Goal: Information Seeking & Learning: Learn about a topic

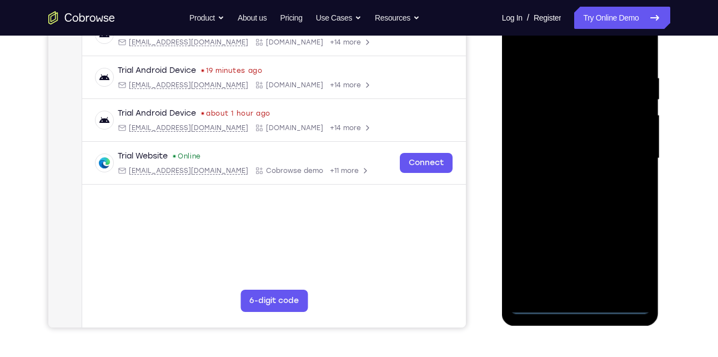
scroll to position [189, 0]
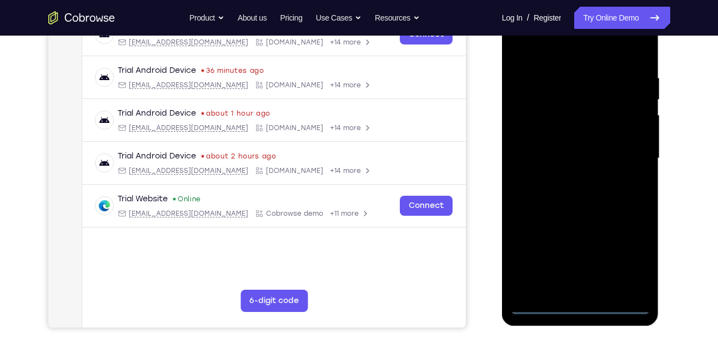
click at [581, 305] on div at bounding box center [581, 158] width 140 height 311
click at [637, 257] on div at bounding box center [581, 158] width 140 height 311
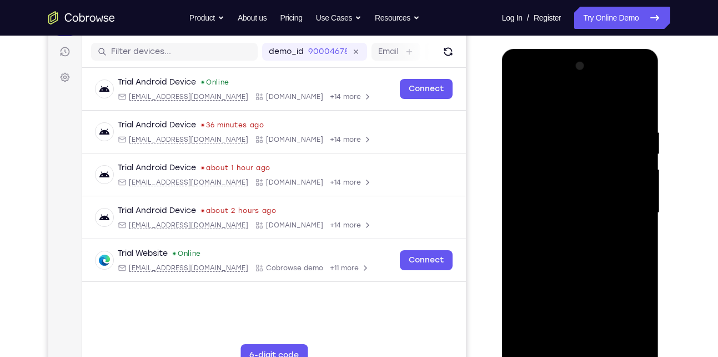
scroll to position [134, 0]
click at [536, 115] on div at bounding box center [581, 213] width 140 height 311
click at [629, 211] on div at bounding box center [581, 213] width 140 height 311
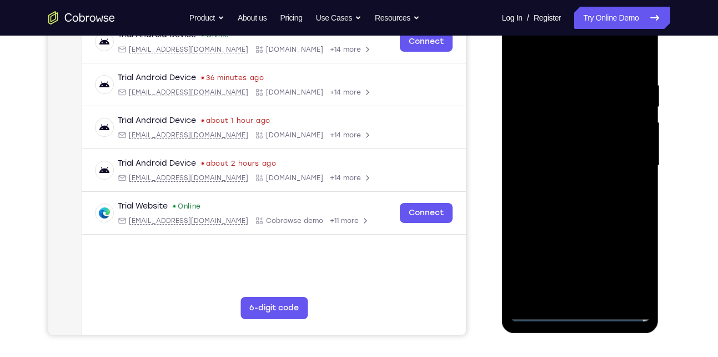
click at [593, 296] on div at bounding box center [581, 165] width 140 height 311
click at [555, 146] on div at bounding box center [581, 165] width 140 height 311
click at [562, 140] on div at bounding box center [581, 165] width 140 height 311
click at [533, 163] on div at bounding box center [581, 165] width 140 height 311
click at [556, 198] on div at bounding box center [581, 165] width 140 height 311
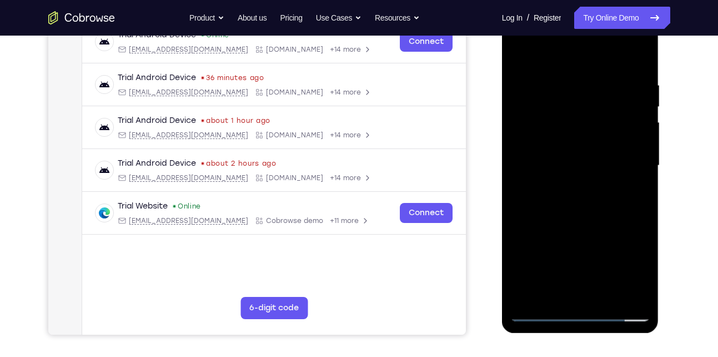
click at [593, 219] on div at bounding box center [581, 165] width 140 height 311
click at [608, 300] on div at bounding box center [581, 165] width 140 height 311
click at [606, 223] on div at bounding box center [581, 165] width 140 height 311
click at [593, 186] on div at bounding box center [581, 165] width 140 height 311
click at [536, 219] on div at bounding box center [581, 165] width 140 height 311
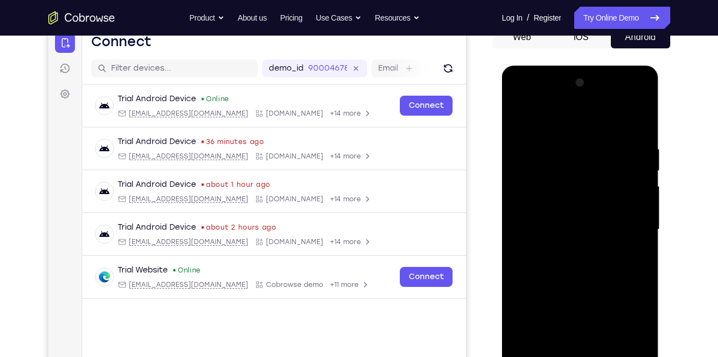
scroll to position [116, 0]
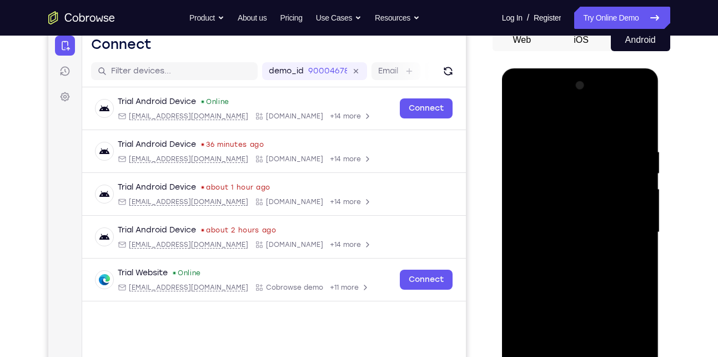
click at [632, 122] on div at bounding box center [581, 232] width 140 height 311
click at [522, 124] on div at bounding box center [581, 232] width 140 height 311
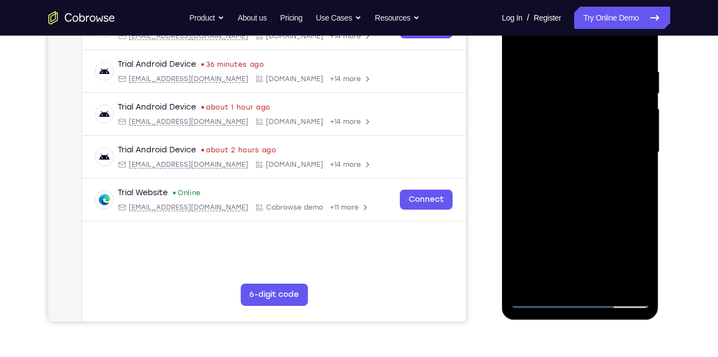
scroll to position [200, 0]
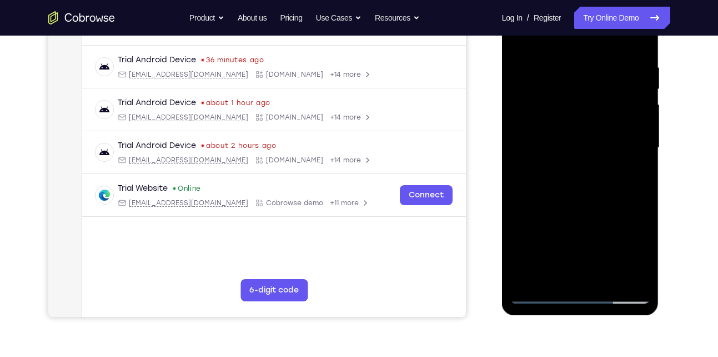
click at [538, 294] on div at bounding box center [581, 147] width 140 height 311
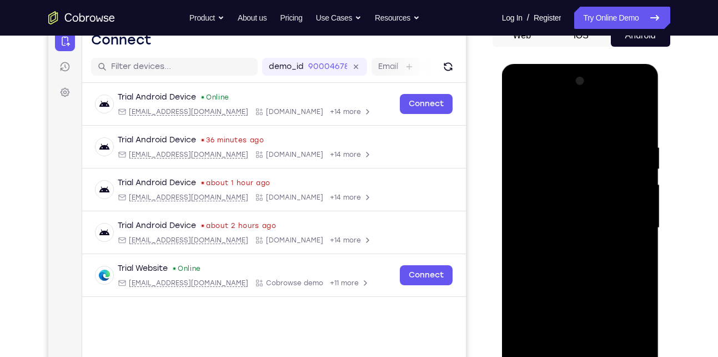
scroll to position [117, 0]
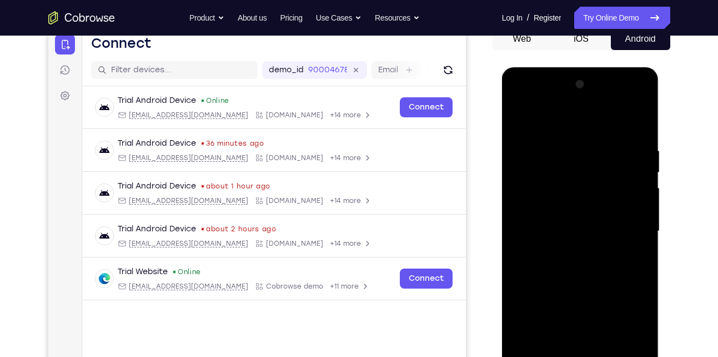
click at [521, 120] on div at bounding box center [581, 231] width 140 height 311
drag, startPoint x: 608, startPoint y: 159, endPoint x: 608, endPoint y: 225, distance: 66.1
click at [608, 225] on div at bounding box center [581, 231] width 140 height 311
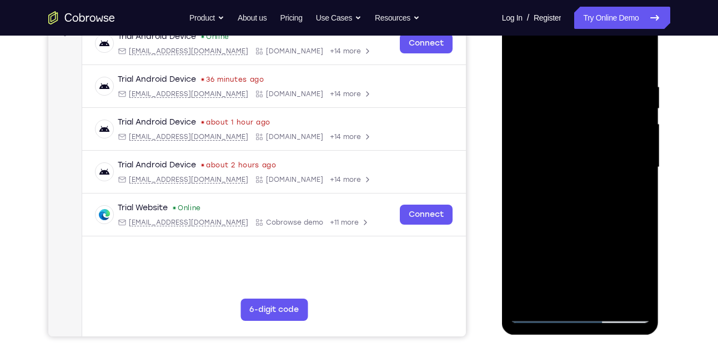
scroll to position [180, 0]
click at [647, 55] on div at bounding box center [581, 167] width 140 height 311
click at [521, 60] on div at bounding box center [581, 167] width 140 height 311
drag, startPoint x: 633, startPoint y: 81, endPoint x: 673, endPoint y: 245, distance: 168.6
click at [661, 245] on html "Online web based iOS Simulators and Android Emulators. Run iPhone, iPad, Mobile…" at bounding box center [581, 170] width 158 height 333
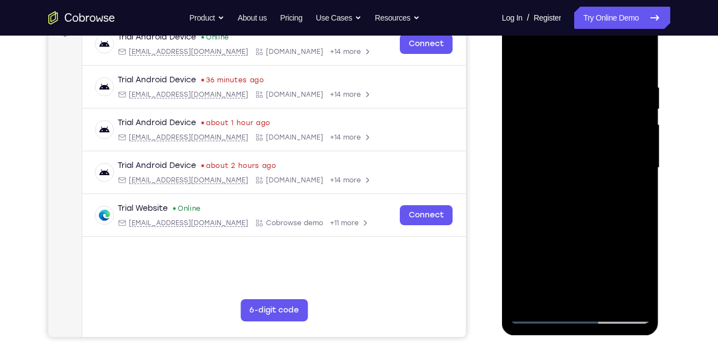
drag, startPoint x: 568, startPoint y: 94, endPoint x: 608, endPoint y: 346, distance: 255.0
click at [608, 337] on html "Online web based iOS Simulators and Android Emulators. Run iPhone, iPad, Mobile…" at bounding box center [581, 170] width 158 height 333
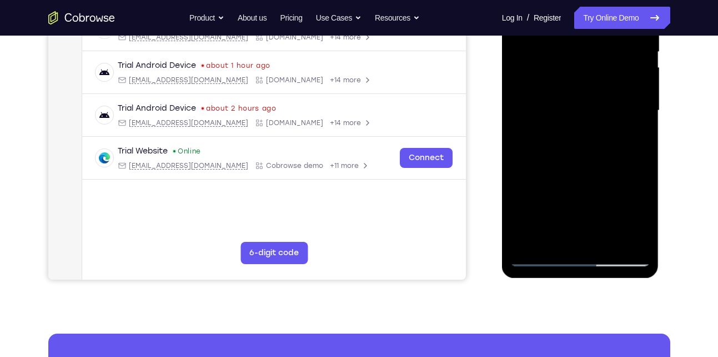
scroll to position [238, 0]
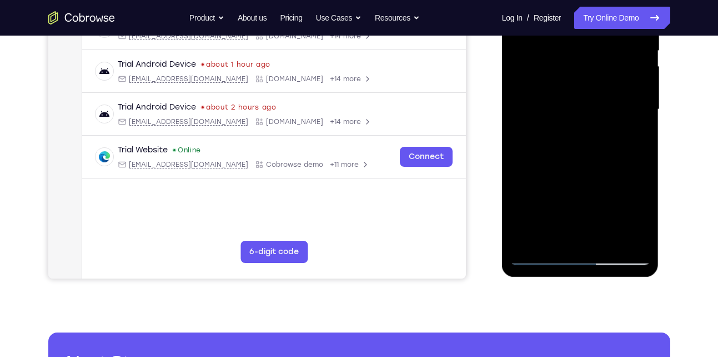
drag, startPoint x: 578, startPoint y: 205, endPoint x: 598, endPoint y: 96, distance: 110.6
click at [598, 96] on div at bounding box center [581, 109] width 140 height 311
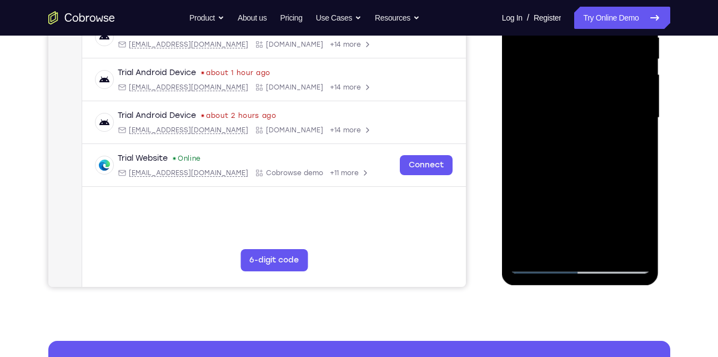
scroll to position [231, 0]
click at [557, 251] on div at bounding box center [581, 117] width 140 height 311
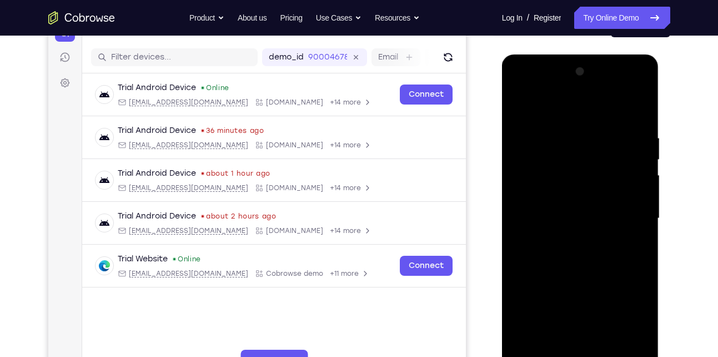
scroll to position [126, 0]
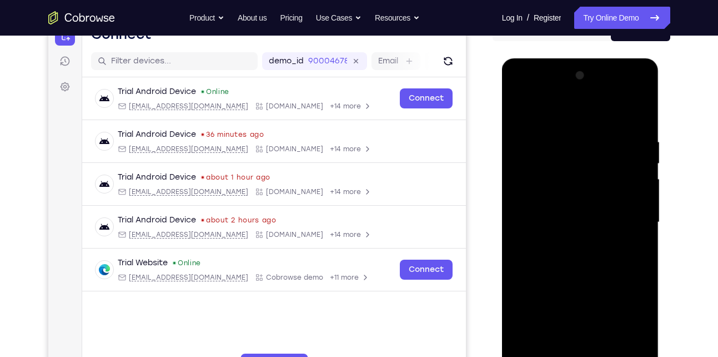
click at [573, 111] on div at bounding box center [581, 222] width 140 height 311
click at [582, 121] on div at bounding box center [581, 222] width 140 height 311
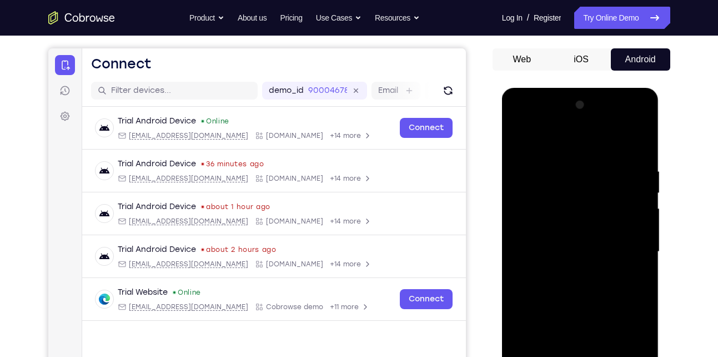
drag, startPoint x: 596, startPoint y: 174, endPoint x: 600, endPoint y: 184, distance: 10.4
click at [600, 184] on div at bounding box center [581, 251] width 140 height 311
drag, startPoint x: 618, startPoint y: 183, endPoint x: 618, endPoint y: 263, distance: 80.0
click at [618, 263] on div at bounding box center [581, 251] width 140 height 311
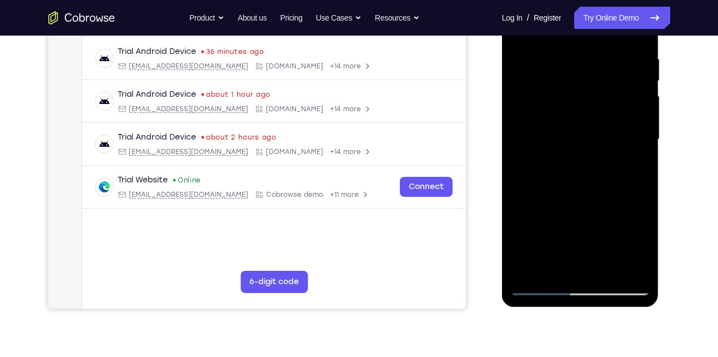
scroll to position [209, 0]
click at [559, 273] on div at bounding box center [581, 138] width 140 height 311
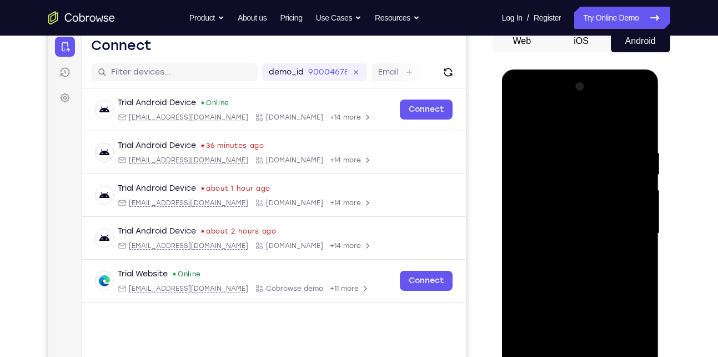
scroll to position [114, 0]
click at [612, 118] on div at bounding box center [581, 233] width 140 height 311
click at [610, 141] on div at bounding box center [581, 233] width 140 height 311
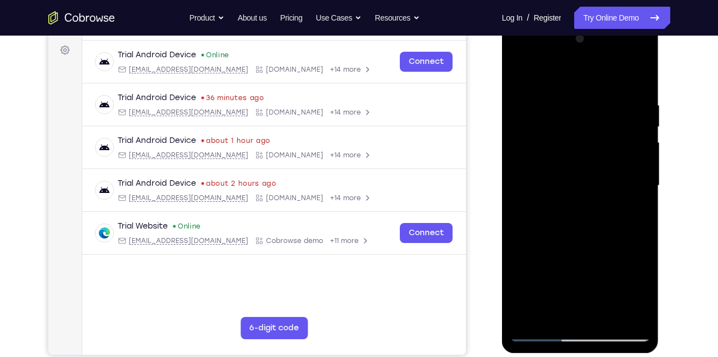
scroll to position [162, 0]
click at [548, 160] on div at bounding box center [581, 186] width 140 height 311
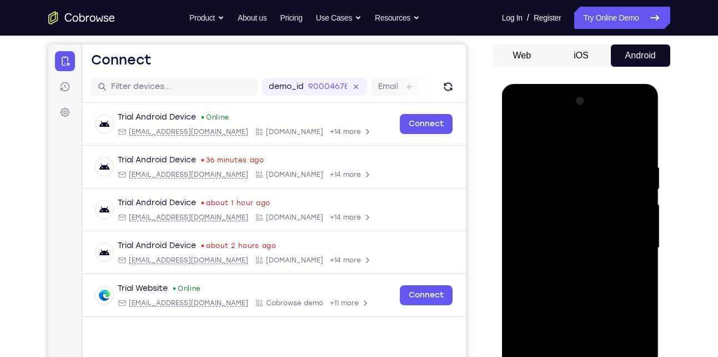
click at [616, 234] on div at bounding box center [581, 247] width 140 height 311
click at [641, 102] on div at bounding box center [581, 247] width 140 height 311
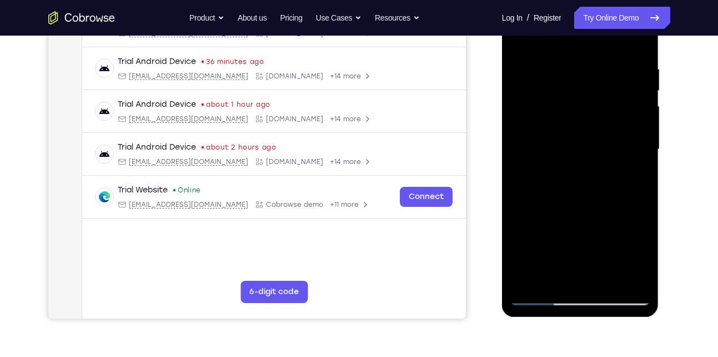
scroll to position [199, 0]
click at [551, 278] on div at bounding box center [581, 148] width 140 height 311
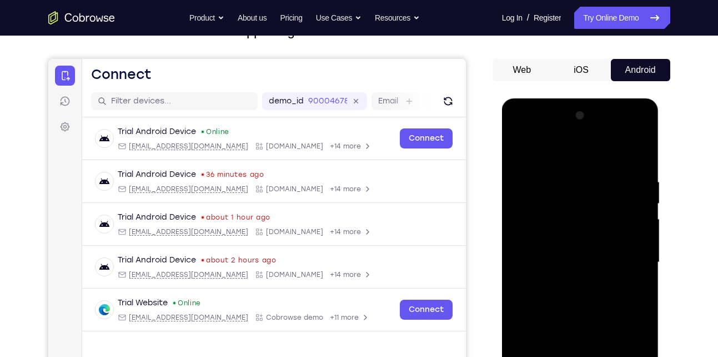
scroll to position [84, 0]
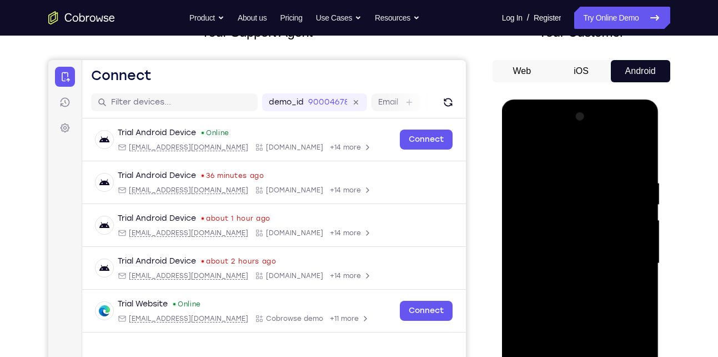
click at [604, 151] on div at bounding box center [581, 263] width 140 height 311
click at [624, 151] on div at bounding box center [581, 263] width 140 height 311
click at [641, 186] on div at bounding box center [581, 263] width 140 height 311
click at [603, 184] on div at bounding box center [581, 263] width 140 height 311
click at [594, 214] on div at bounding box center [581, 263] width 140 height 311
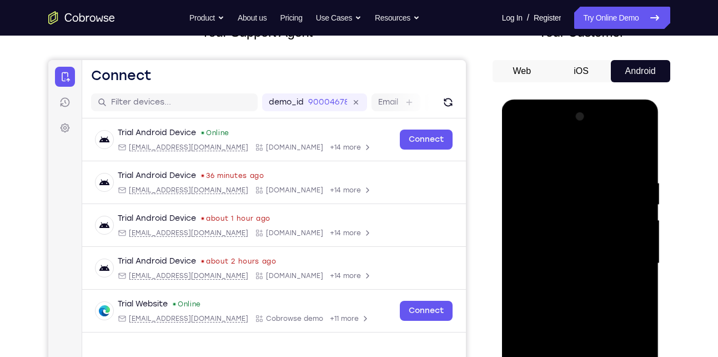
click at [582, 244] on div at bounding box center [581, 263] width 140 height 311
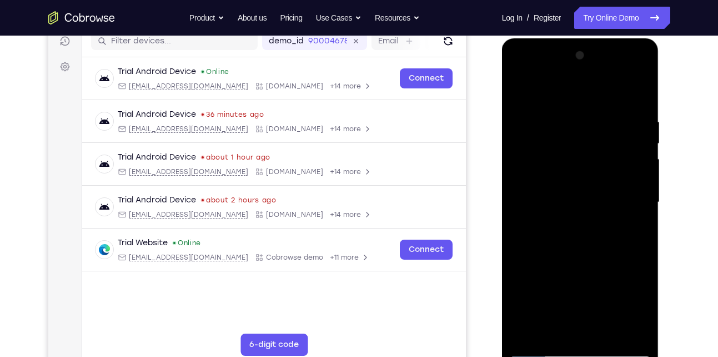
scroll to position [146, 0]
drag, startPoint x: 79, startPoint y: 140, endPoint x: 694, endPoint y: 195, distance: 617.0
click at [694, 195] on div "Your Support Agent Your Customer Web iOS Android Next Steps We’d be happy to gi…" at bounding box center [359, 255] width 711 height 733
drag, startPoint x: 578, startPoint y: 262, endPoint x: 579, endPoint y: 176, distance: 86.7
click at [579, 176] on div at bounding box center [581, 201] width 140 height 311
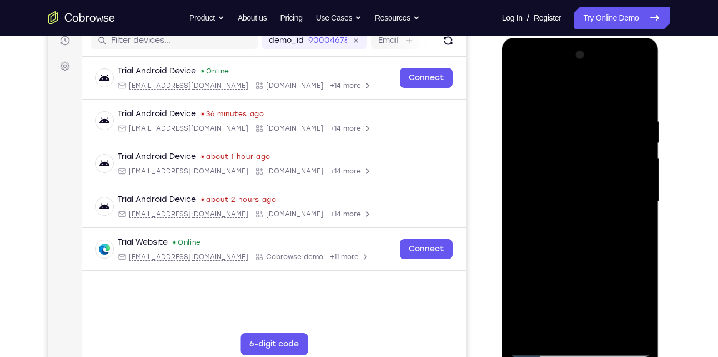
drag, startPoint x: 571, startPoint y: 282, endPoint x: 571, endPoint y: 212, distance: 70.0
click at [571, 212] on div at bounding box center [581, 201] width 140 height 311
click at [522, 91] on div at bounding box center [581, 201] width 140 height 311
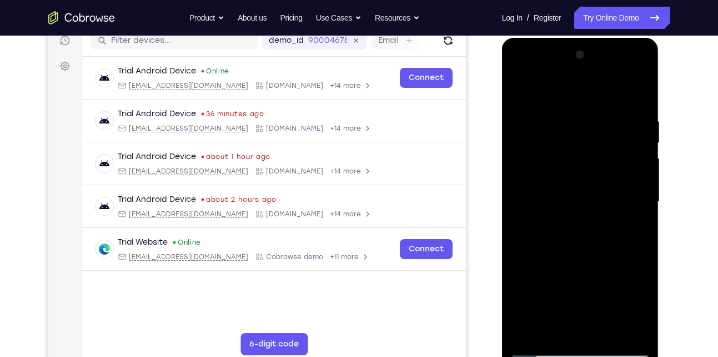
drag, startPoint x: 594, startPoint y: 122, endPoint x: 609, endPoint y: 250, distance: 129.2
click at [609, 250] on div at bounding box center [581, 201] width 140 height 311
click at [641, 120] on div at bounding box center [581, 201] width 140 height 311
click at [589, 92] on div at bounding box center [581, 201] width 140 height 311
click at [534, 87] on div at bounding box center [581, 201] width 140 height 311
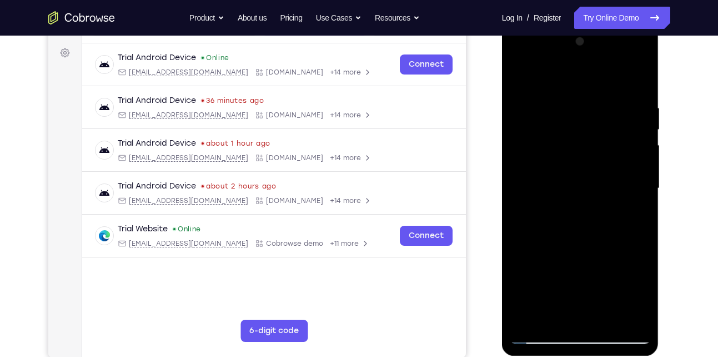
scroll to position [161, 0]
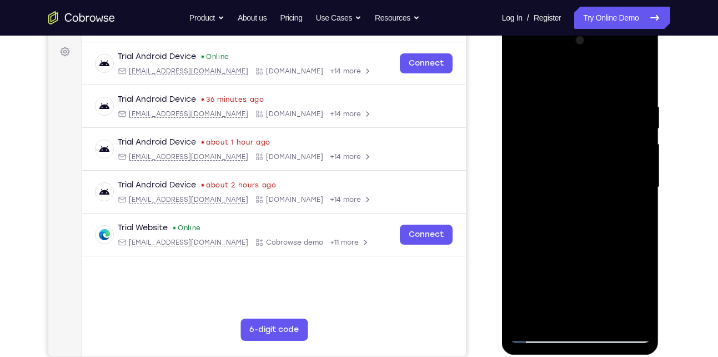
click at [606, 215] on div at bounding box center [581, 187] width 140 height 311
click at [596, 88] on div at bounding box center [581, 187] width 140 height 311
click at [597, 146] on div at bounding box center [581, 187] width 140 height 311
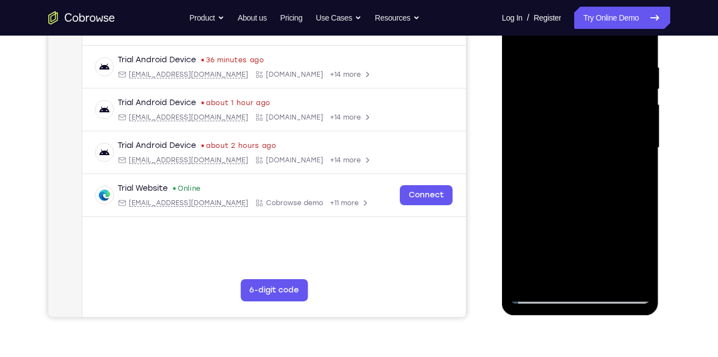
scroll to position [181, 0]
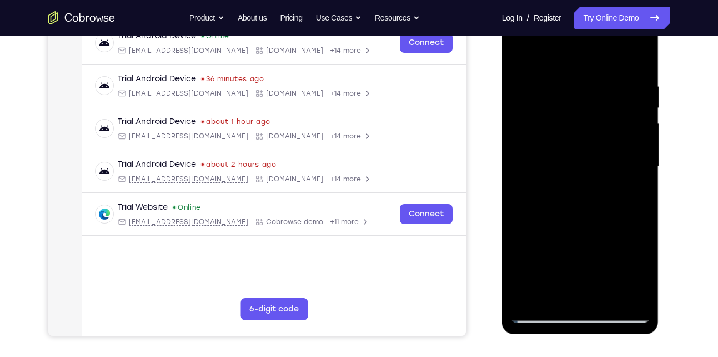
click at [524, 60] on div at bounding box center [581, 166] width 140 height 311
click at [572, 70] on div at bounding box center [581, 166] width 140 height 311
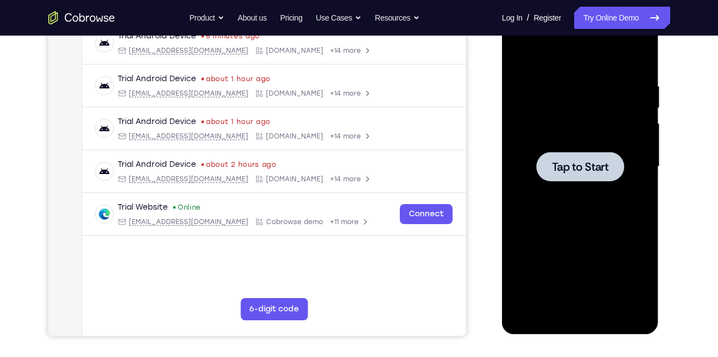
click at [631, 114] on div at bounding box center [581, 166] width 140 height 311
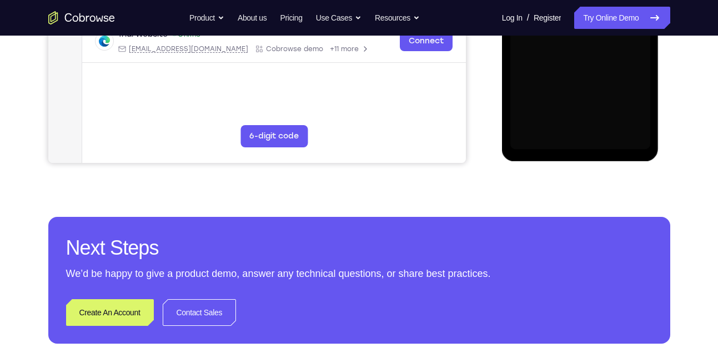
scroll to position [359, 0]
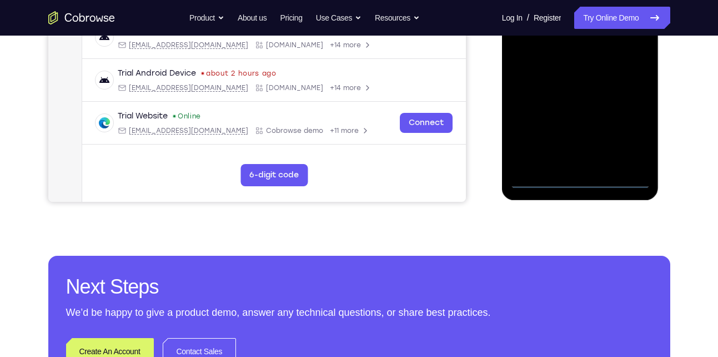
scroll to position [314, 0]
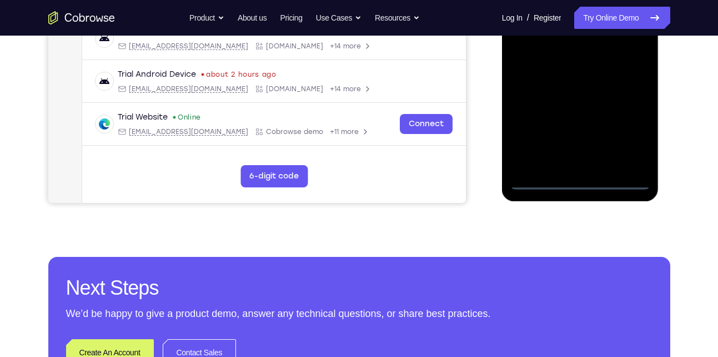
click at [621, 136] on div at bounding box center [581, 33] width 140 height 311
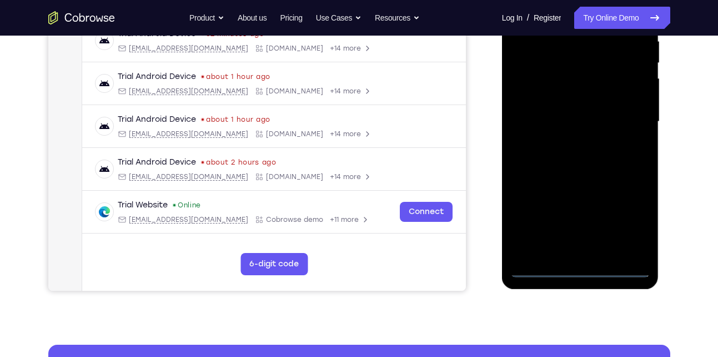
scroll to position [151, 0]
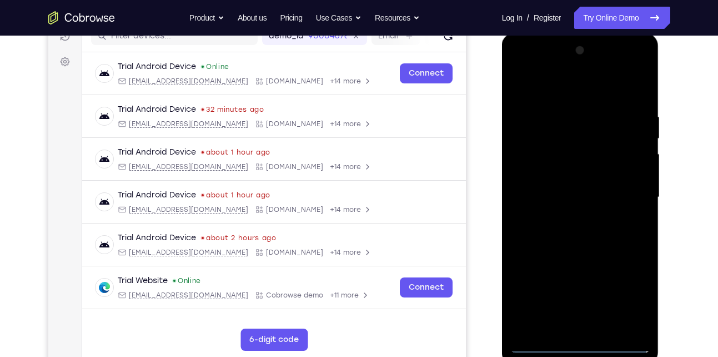
click at [555, 88] on div at bounding box center [581, 197] width 140 height 311
click at [636, 197] on div at bounding box center [581, 197] width 140 height 311
click at [634, 187] on div at bounding box center [581, 197] width 140 height 311
click at [571, 214] on div at bounding box center [581, 197] width 140 height 311
click at [573, 175] on div at bounding box center [581, 197] width 140 height 311
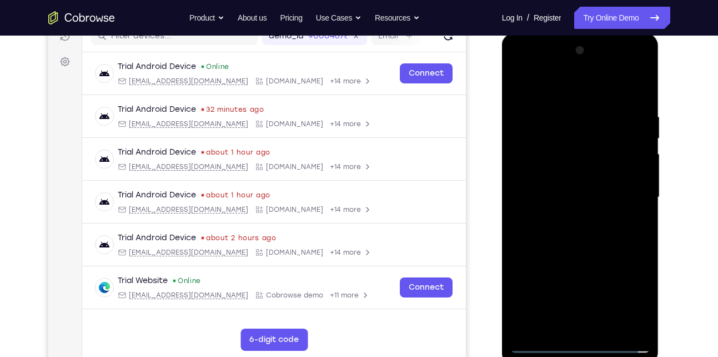
click at [569, 190] on div at bounding box center [581, 197] width 140 height 311
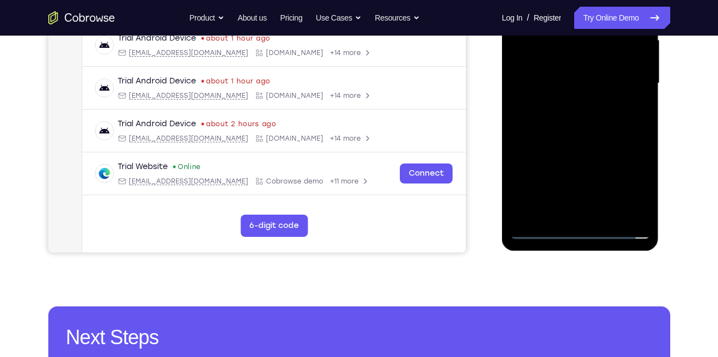
scroll to position [268, 0]
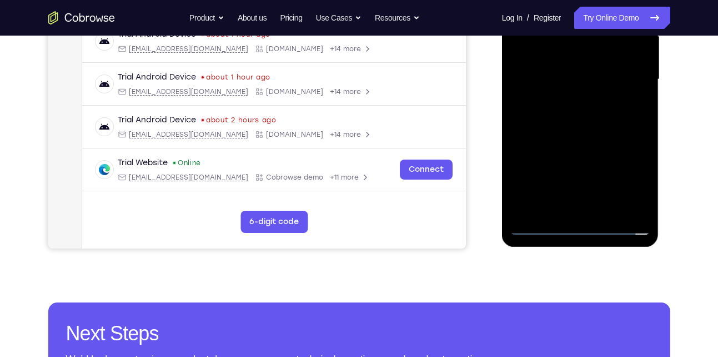
click at [642, 205] on div at bounding box center [581, 79] width 140 height 311
click at [645, 67] on div at bounding box center [581, 79] width 140 height 311
click at [610, 103] on div at bounding box center [581, 79] width 140 height 311
click at [615, 69] on div at bounding box center [581, 79] width 140 height 311
click at [556, 72] on div at bounding box center [581, 79] width 140 height 311
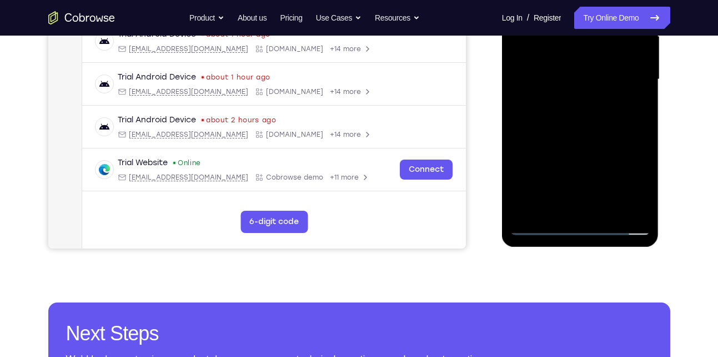
click at [638, 206] on div at bounding box center [581, 79] width 140 height 311
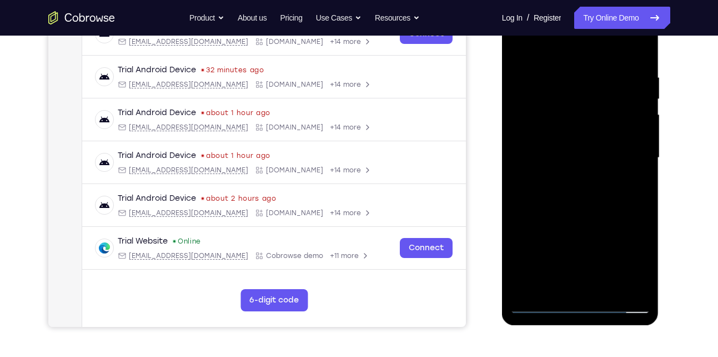
scroll to position [189, 0]
click at [572, 128] on div at bounding box center [581, 158] width 140 height 311
click at [563, 77] on div at bounding box center [581, 158] width 140 height 311
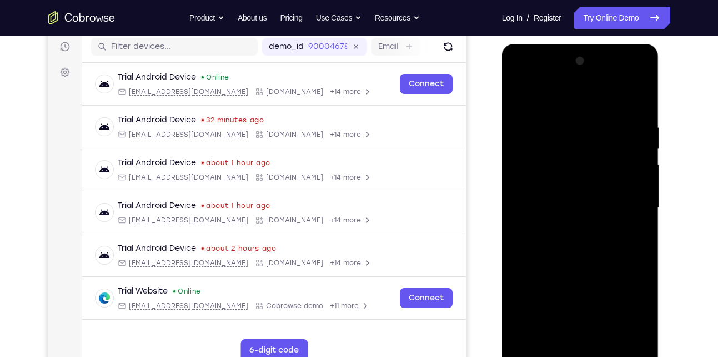
scroll to position [137, 0]
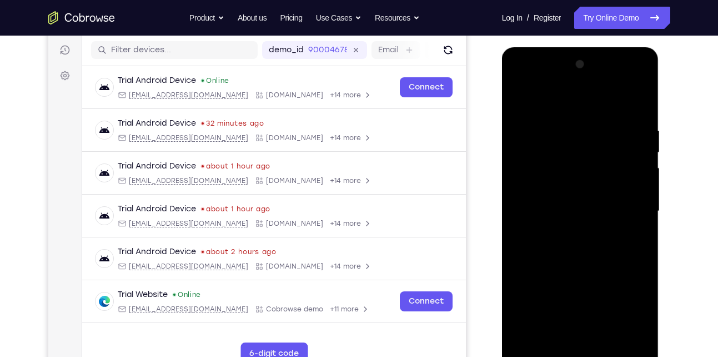
click at [637, 97] on div at bounding box center [581, 211] width 140 height 311
click at [521, 102] on div at bounding box center [581, 211] width 140 height 311
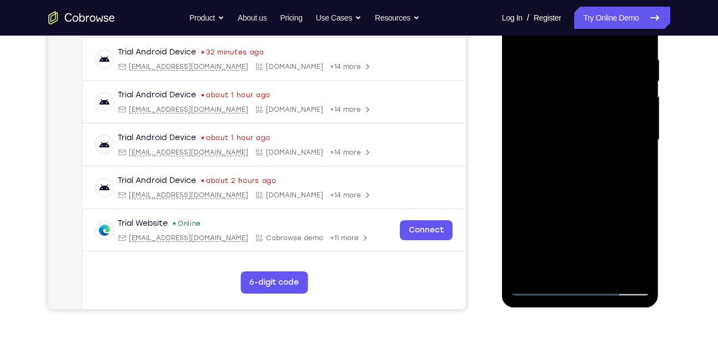
scroll to position [208, 0]
click at [615, 268] on div at bounding box center [581, 139] width 140 height 311
click at [617, 199] on div at bounding box center [581, 139] width 140 height 311
click at [596, 154] on div at bounding box center [581, 139] width 140 height 311
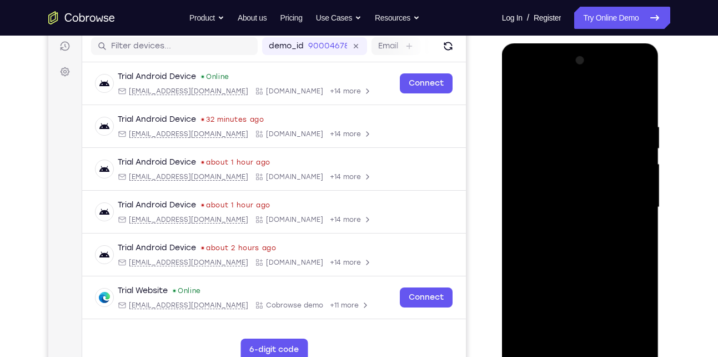
scroll to position [147, 0]
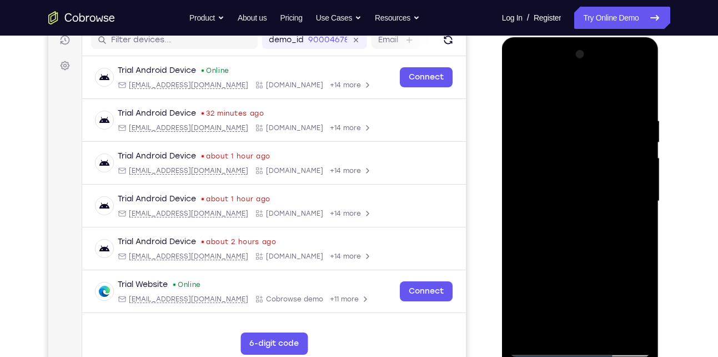
click at [522, 88] on div at bounding box center [581, 201] width 140 height 311
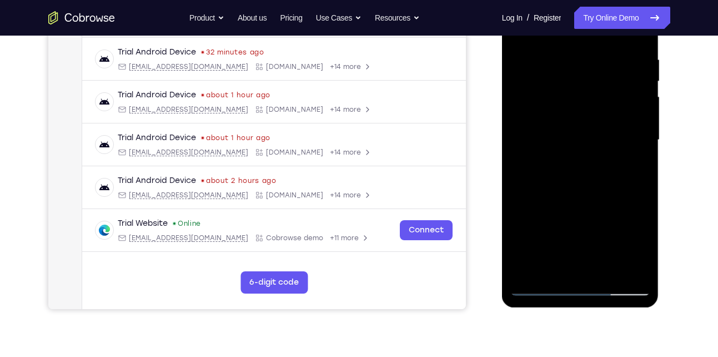
scroll to position [211, 0]
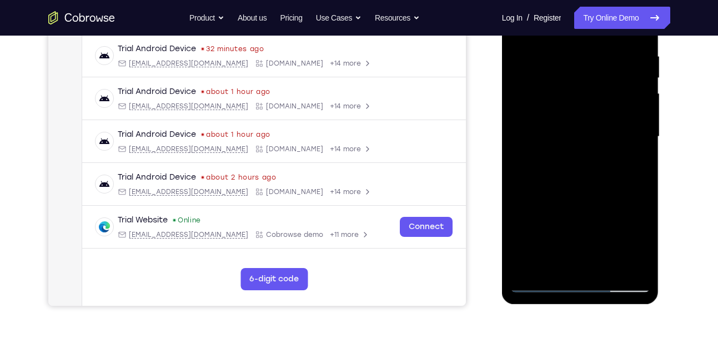
click at [542, 287] on div at bounding box center [581, 136] width 140 height 311
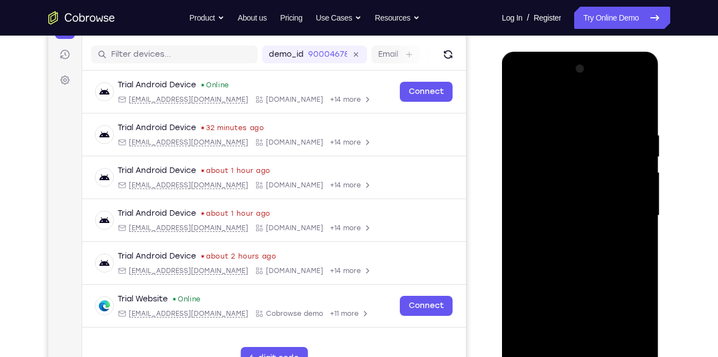
scroll to position [132, 0]
click at [636, 105] on div at bounding box center [581, 216] width 140 height 311
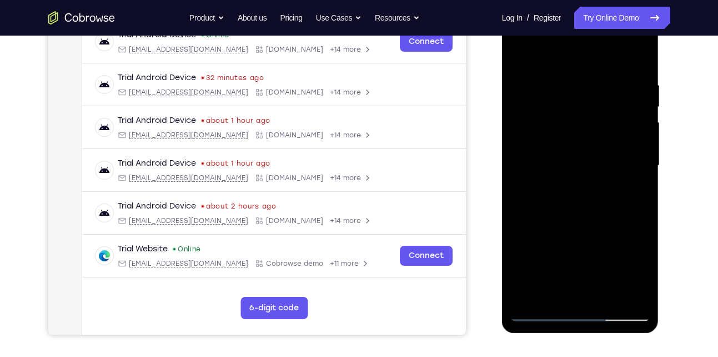
scroll to position [183, 0]
click at [548, 300] on div at bounding box center [581, 164] width 140 height 311
click at [568, 53] on div at bounding box center [581, 164] width 140 height 311
click at [567, 151] on div at bounding box center [581, 164] width 140 height 311
click at [649, 260] on div at bounding box center [581, 164] width 140 height 311
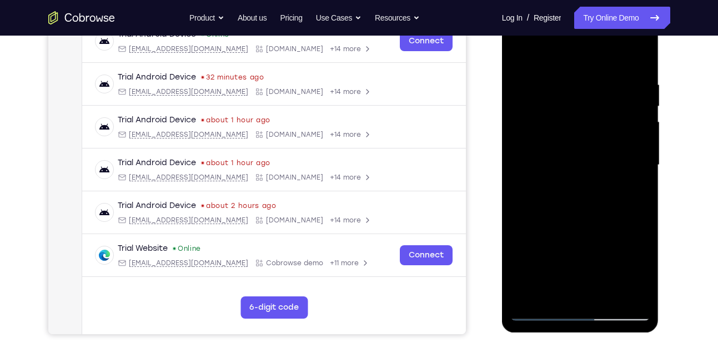
click at [604, 257] on div at bounding box center [581, 164] width 140 height 311
click at [647, 247] on div at bounding box center [581, 164] width 140 height 311
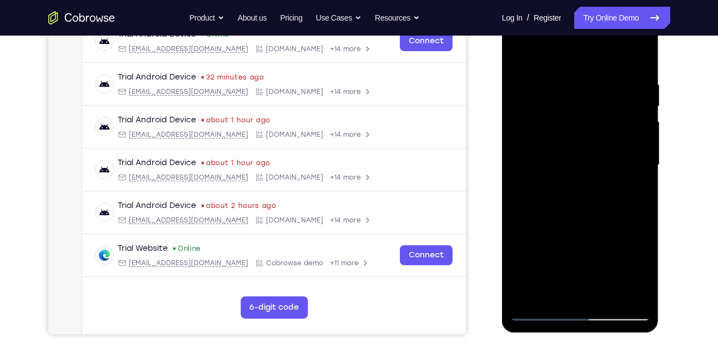
click at [647, 247] on div at bounding box center [581, 164] width 140 height 311
click at [546, 234] on div at bounding box center [581, 164] width 140 height 311
click at [536, 297] on div at bounding box center [581, 164] width 140 height 311
click at [554, 298] on div at bounding box center [581, 164] width 140 height 311
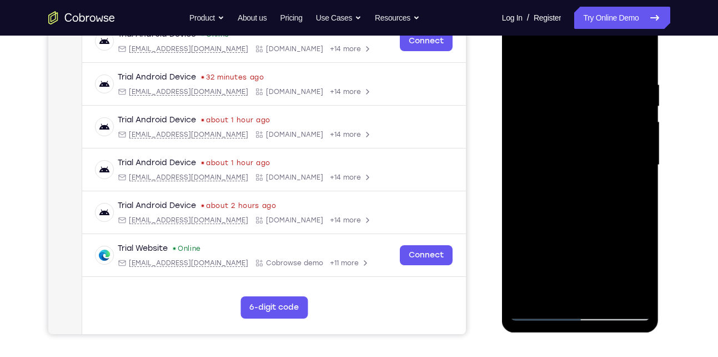
click at [572, 50] on div at bounding box center [581, 164] width 140 height 311
click at [638, 83] on div at bounding box center [581, 164] width 140 height 311
click at [557, 54] on div at bounding box center [581, 164] width 140 height 311
click at [570, 92] on div at bounding box center [581, 164] width 140 height 311
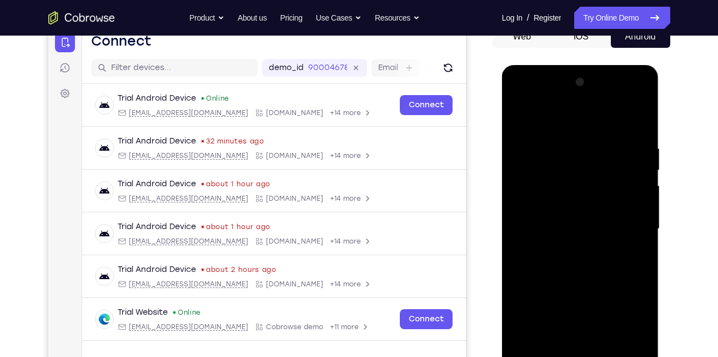
scroll to position [117, 0]
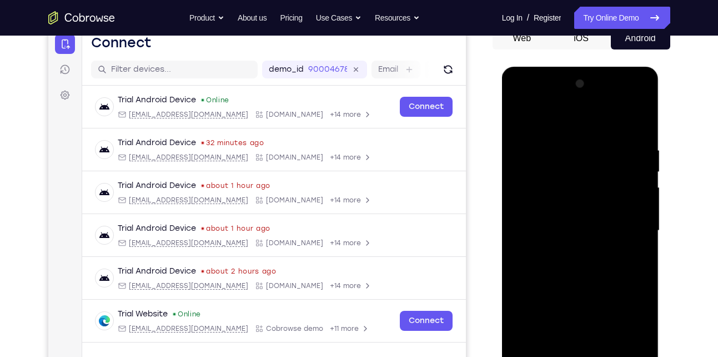
click at [523, 113] on div at bounding box center [581, 230] width 140 height 311
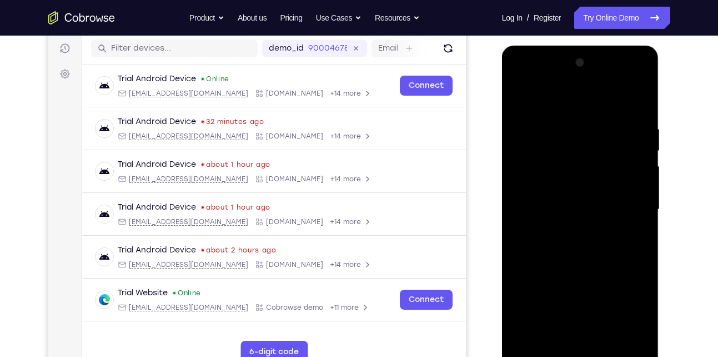
scroll to position [139, 0]
click at [569, 162] on div at bounding box center [581, 208] width 140 height 311
click at [592, 138] on div at bounding box center [581, 208] width 140 height 311
click at [519, 96] on div at bounding box center [581, 208] width 140 height 311
click at [620, 94] on div at bounding box center [581, 208] width 140 height 311
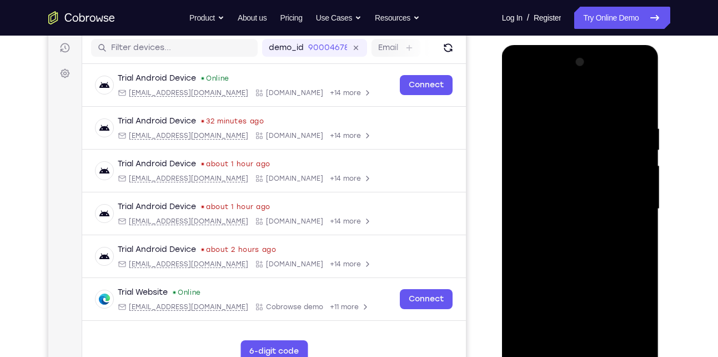
click at [568, 173] on div at bounding box center [581, 208] width 140 height 311
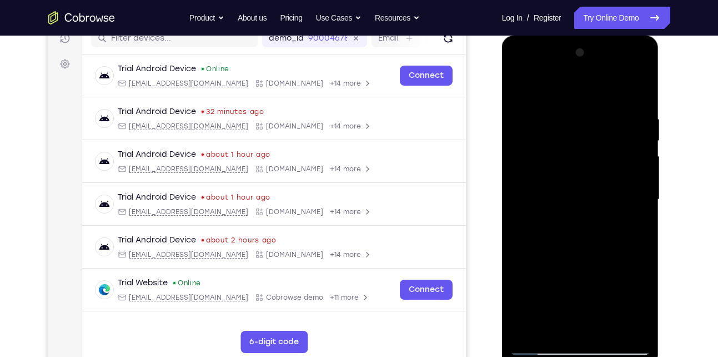
scroll to position [149, 0]
